Goal: Check status: Check status

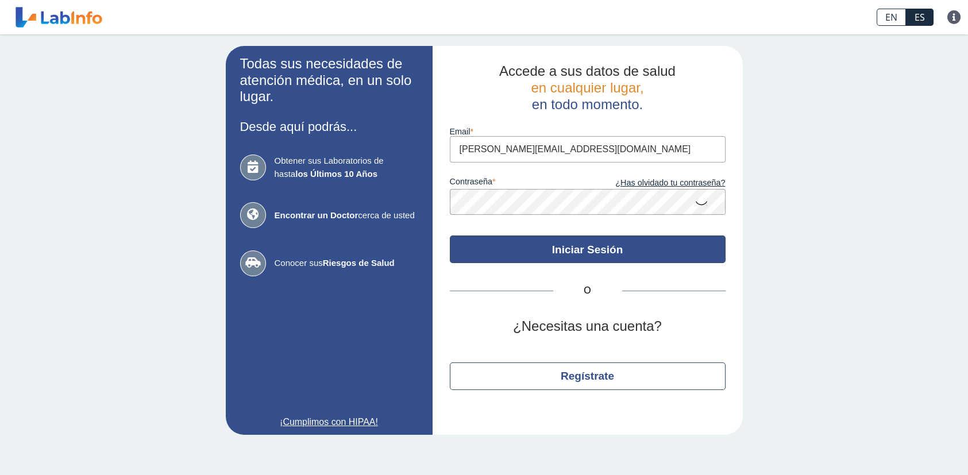
type input "[PERSON_NAME][EMAIL_ADDRESS][DOMAIN_NAME]"
click at [540, 252] on button "Iniciar Sesión" at bounding box center [588, 250] width 276 height 28
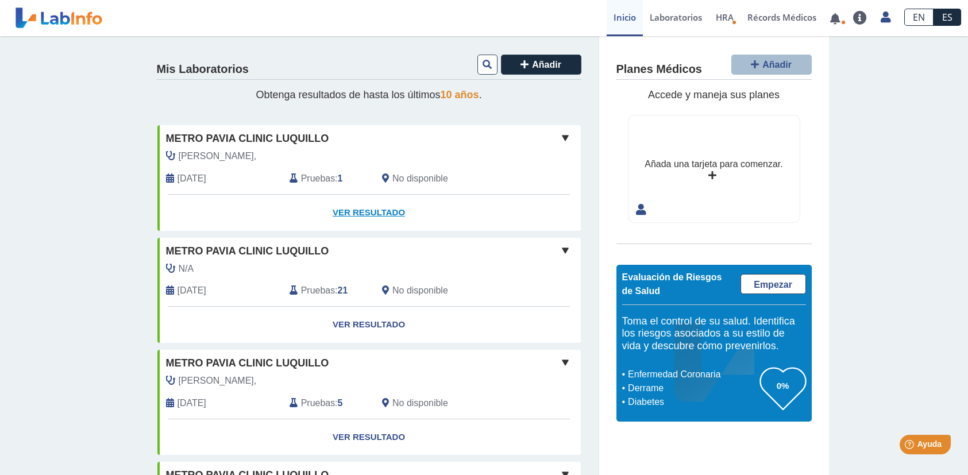
click at [389, 211] on link "Ver Resultado" at bounding box center [369, 213] width 424 height 36
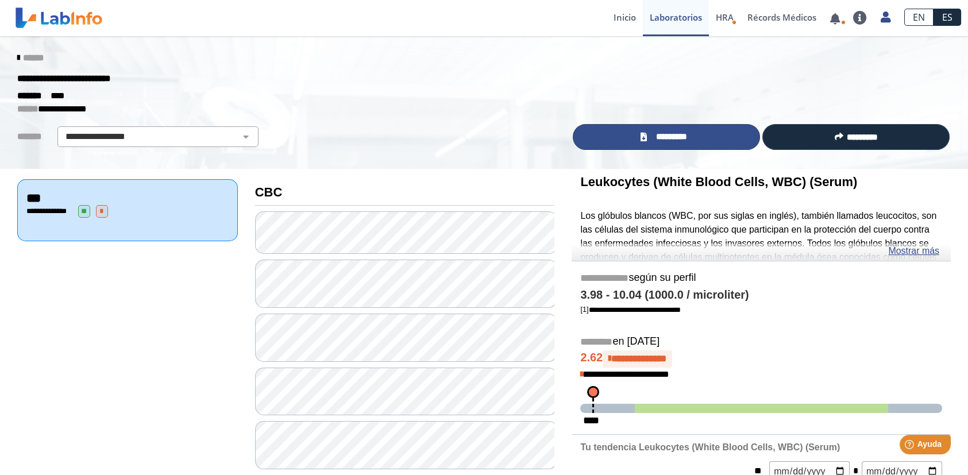
click at [664, 142] on span "*********" at bounding box center [672, 136] width 42 height 13
